Goal: Task Accomplishment & Management: Use online tool/utility

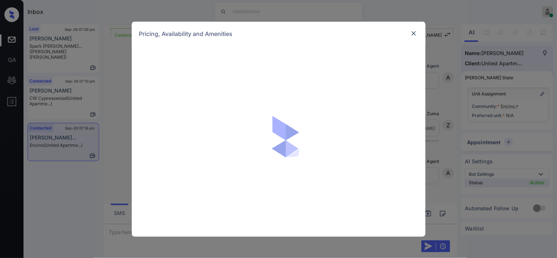
scroll to position [492, 0]
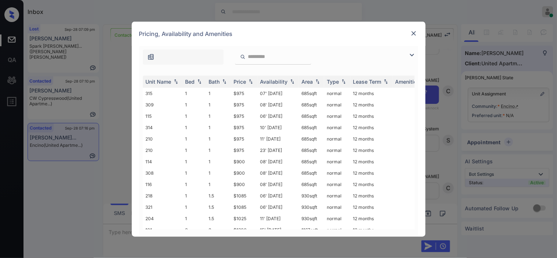
drag, startPoint x: 411, startPoint y: 57, endPoint x: 369, endPoint y: 63, distance: 41.9
click at [411, 57] on img at bounding box center [412, 55] width 9 height 9
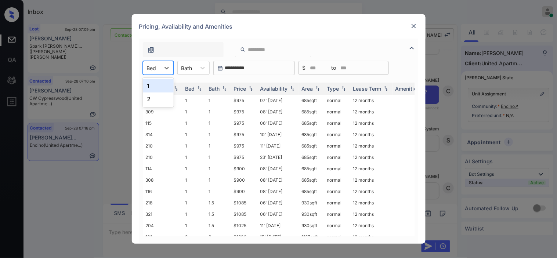
drag, startPoint x: 150, startPoint y: 69, endPoint x: 152, endPoint y: 75, distance: 6.8
click at [151, 71] on div at bounding box center [152, 68] width 10 height 8
click at [153, 87] on div "1" at bounding box center [158, 85] width 31 height 13
click at [248, 88] on img at bounding box center [250, 88] width 7 height 5
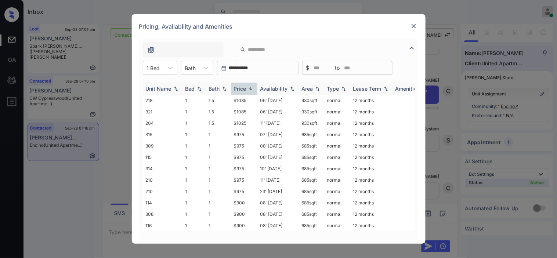
click at [248, 88] on img at bounding box center [250, 89] width 7 height 6
drag, startPoint x: 240, startPoint y: 134, endPoint x: 248, endPoint y: 134, distance: 8.1
click at [248, 134] on td "$975" at bounding box center [244, 134] width 26 height 11
copy td "$975"
click at [244, 133] on td "$975" at bounding box center [244, 134] width 26 height 11
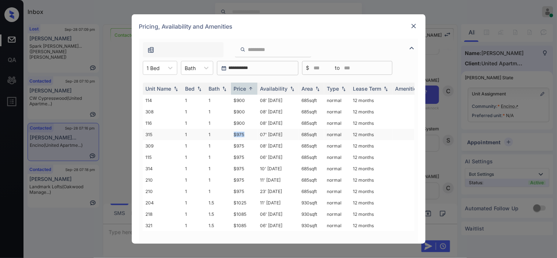
click at [244, 133] on td "$975" at bounding box center [244, 134] width 26 height 11
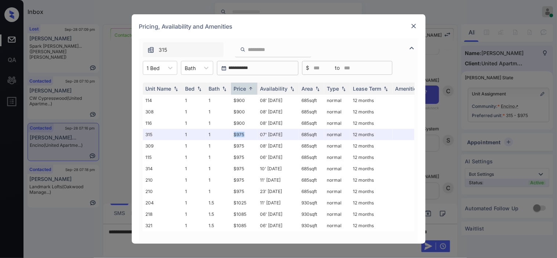
click at [413, 29] on img at bounding box center [413, 25] width 7 height 7
